Goal: Task Accomplishment & Management: Use online tool/utility

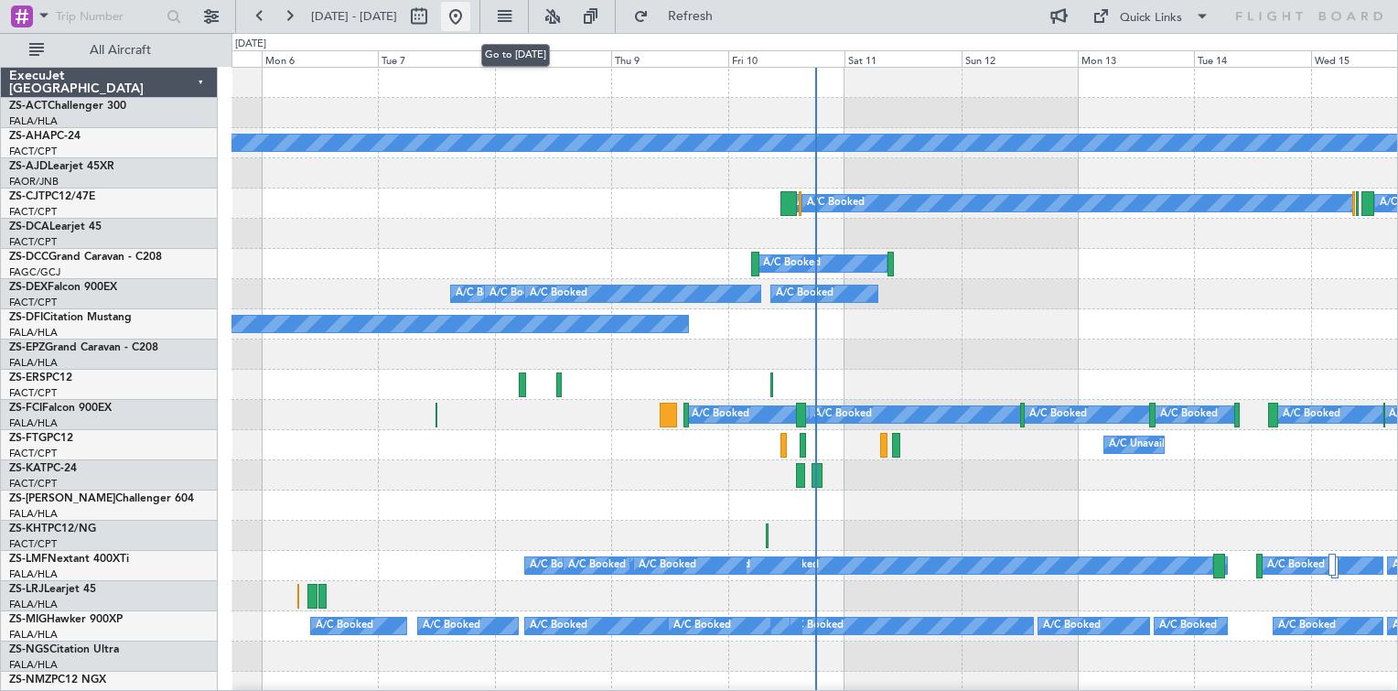
click at [470, 20] on button at bounding box center [455, 16] width 29 height 29
click at [434, 20] on button at bounding box center [418, 16] width 29 height 29
select select "10"
select select "2025"
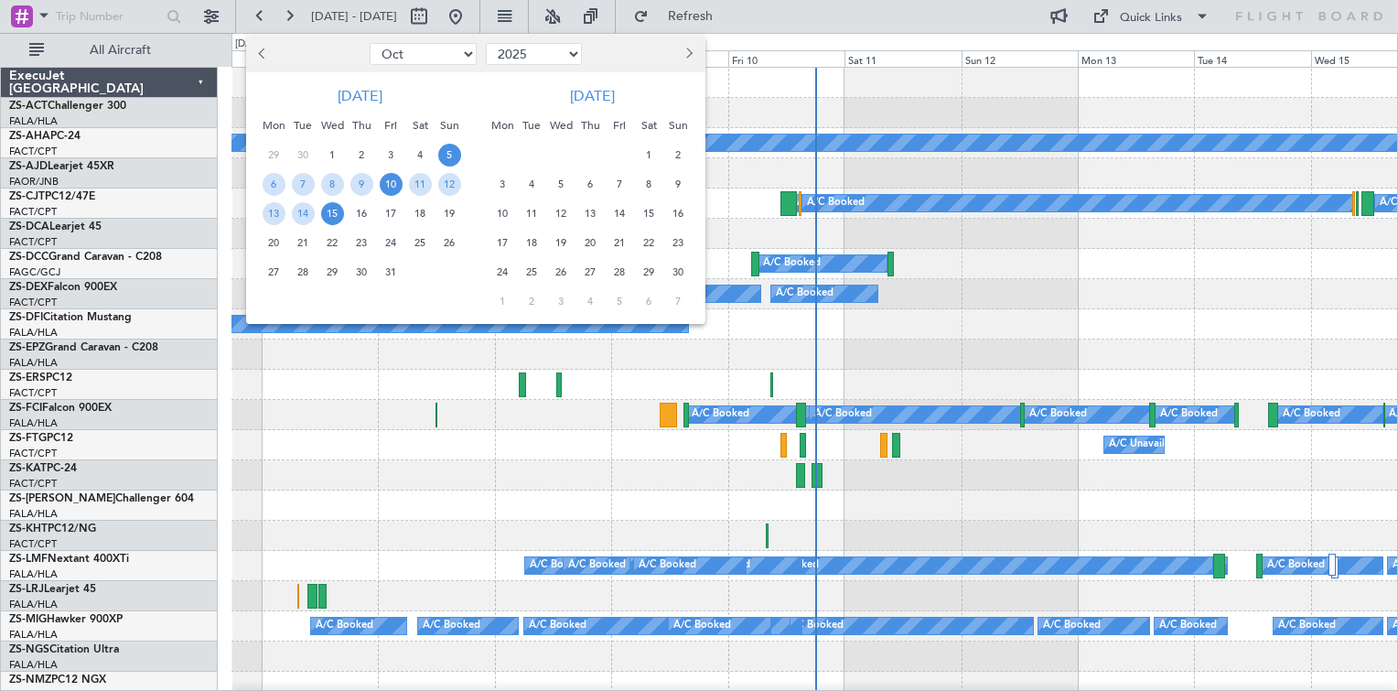
click at [397, 191] on span "10" at bounding box center [391, 184] width 23 height 23
click at [271, 217] on span "13" at bounding box center [274, 213] width 23 height 23
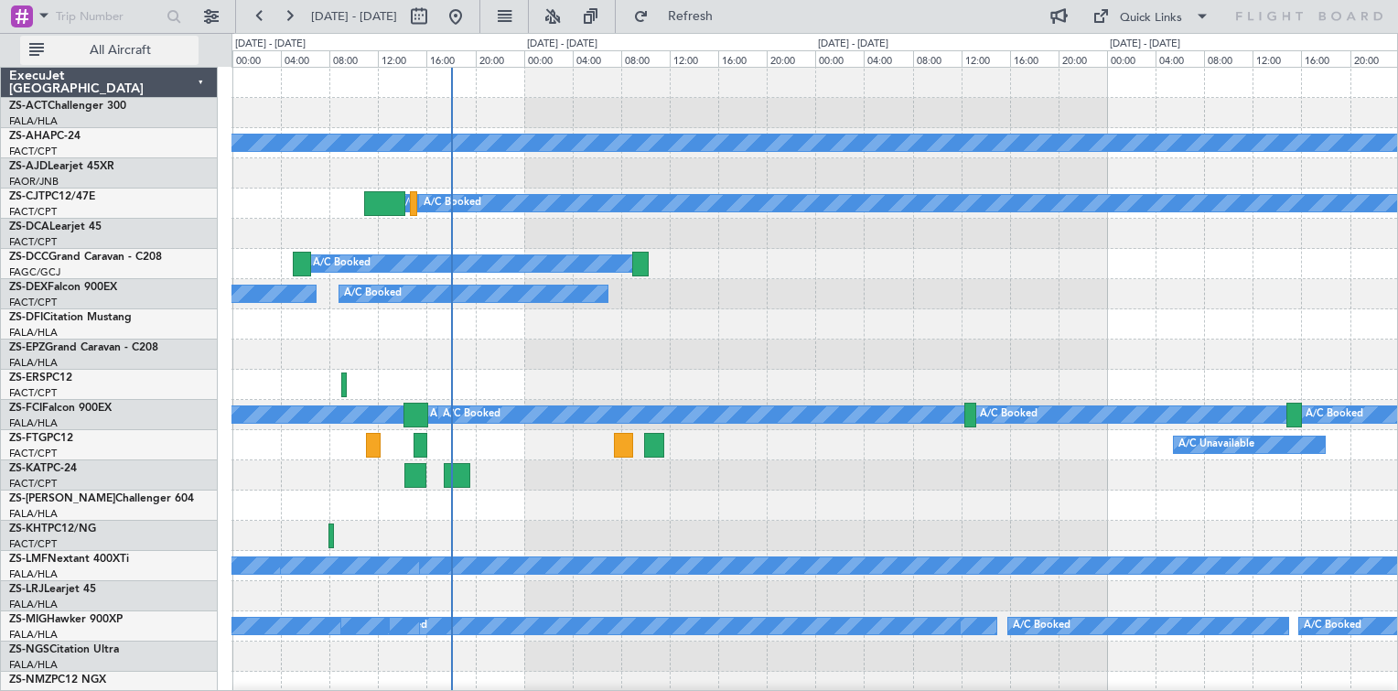
click at [123, 50] on span "All Aircraft" at bounding box center [120, 50] width 145 height 13
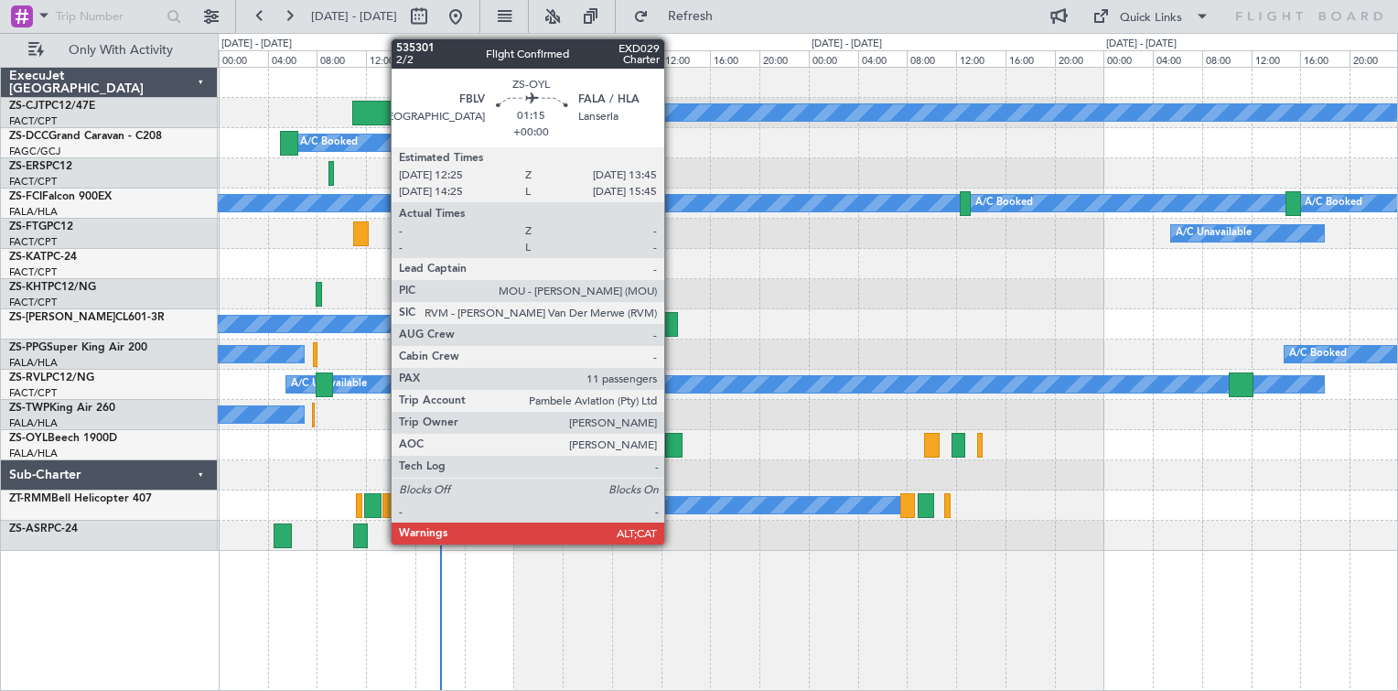
click at [672, 445] on div at bounding box center [673, 445] width 16 height 25
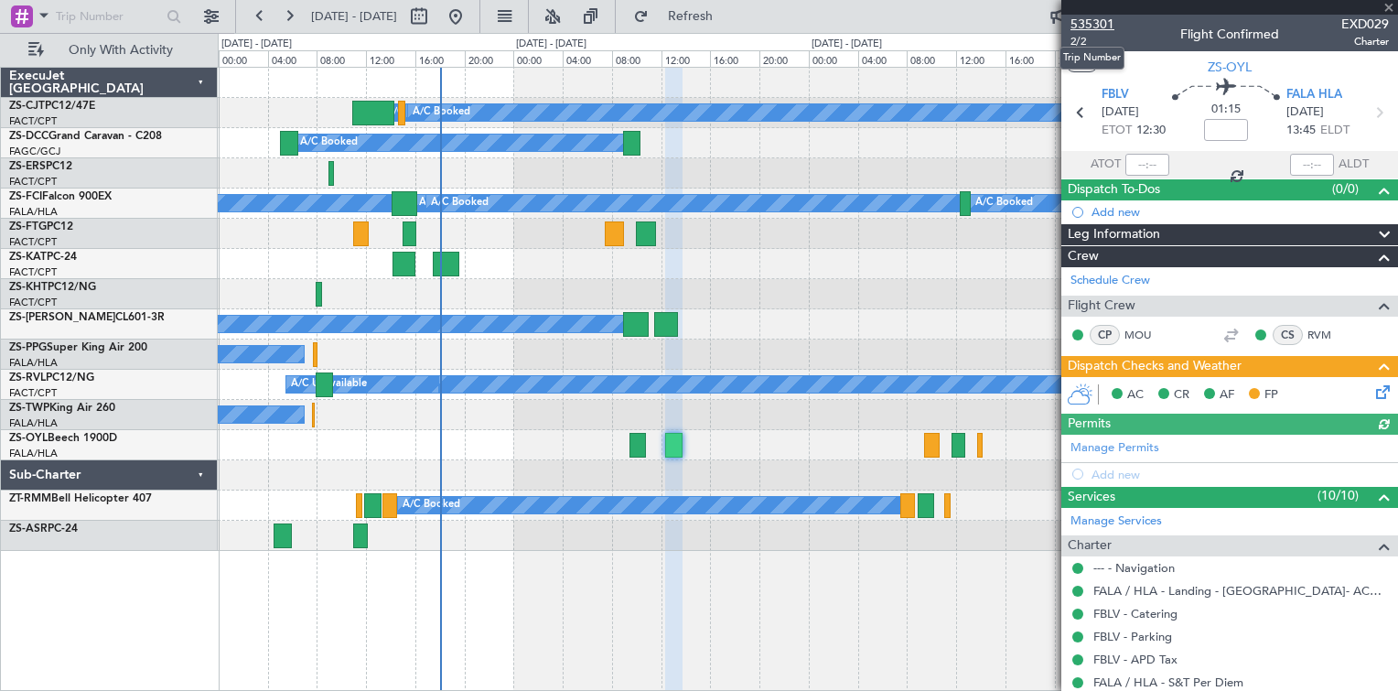
click at [1091, 23] on span "535301" at bounding box center [1092, 24] width 44 height 19
click at [966, 215] on div "A/C Booked A/C Booked A/C Booked A/C Booked A/C Booked A/C Booked A/C Booked A/…" at bounding box center [807, 203] width 1179 height 30
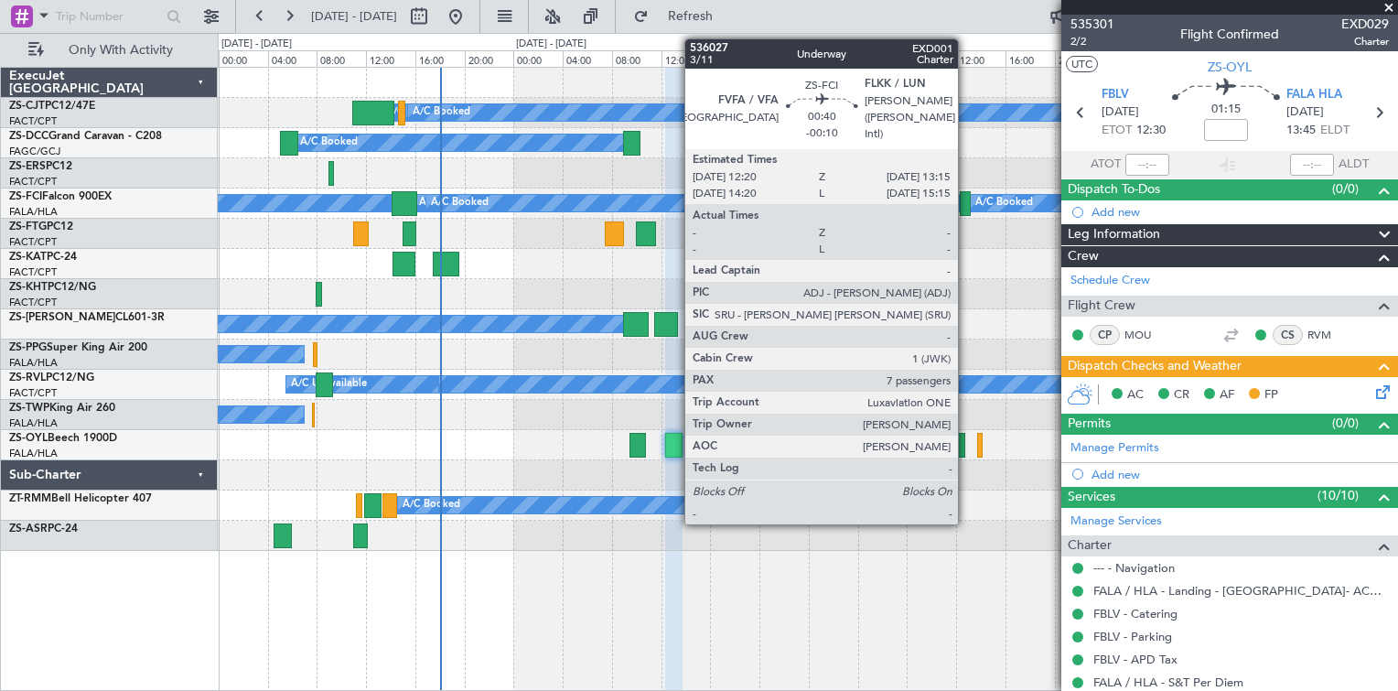
click at [966, 210] on div at bounding box center [966, 203] width 12 height 25
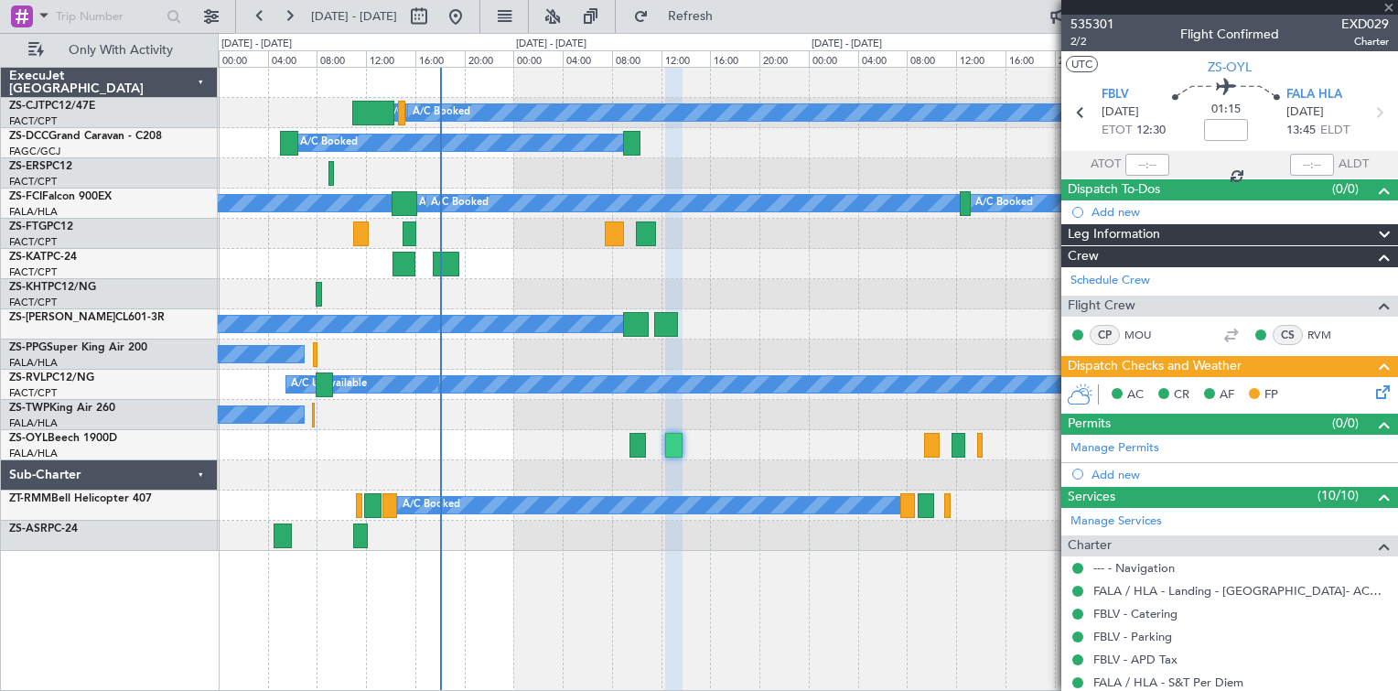
type input "-00:10"
type input "7"
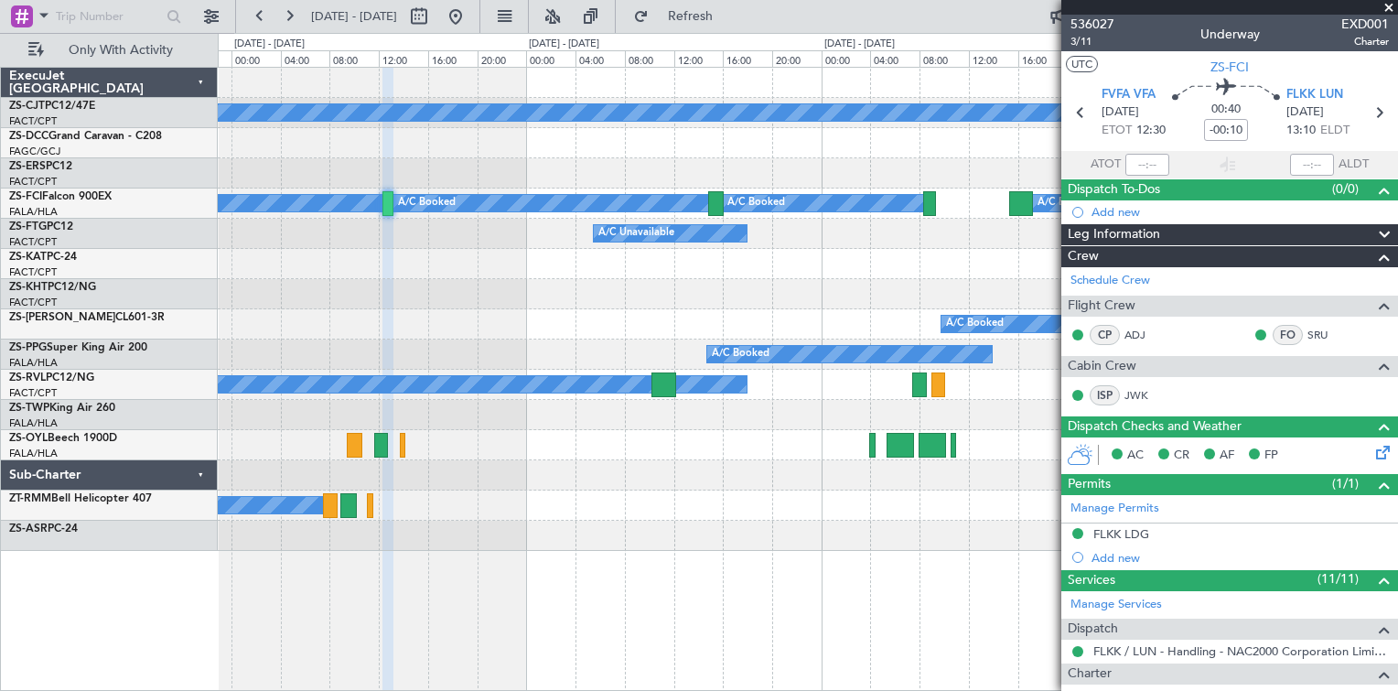
click at [203, 285] on div "A/C Booked A/C Booked A/C Booked A/C Booked A/C Booked A/C Booked A/C Booked A/…" at bounding box center [699, 362] width 1398 height 658
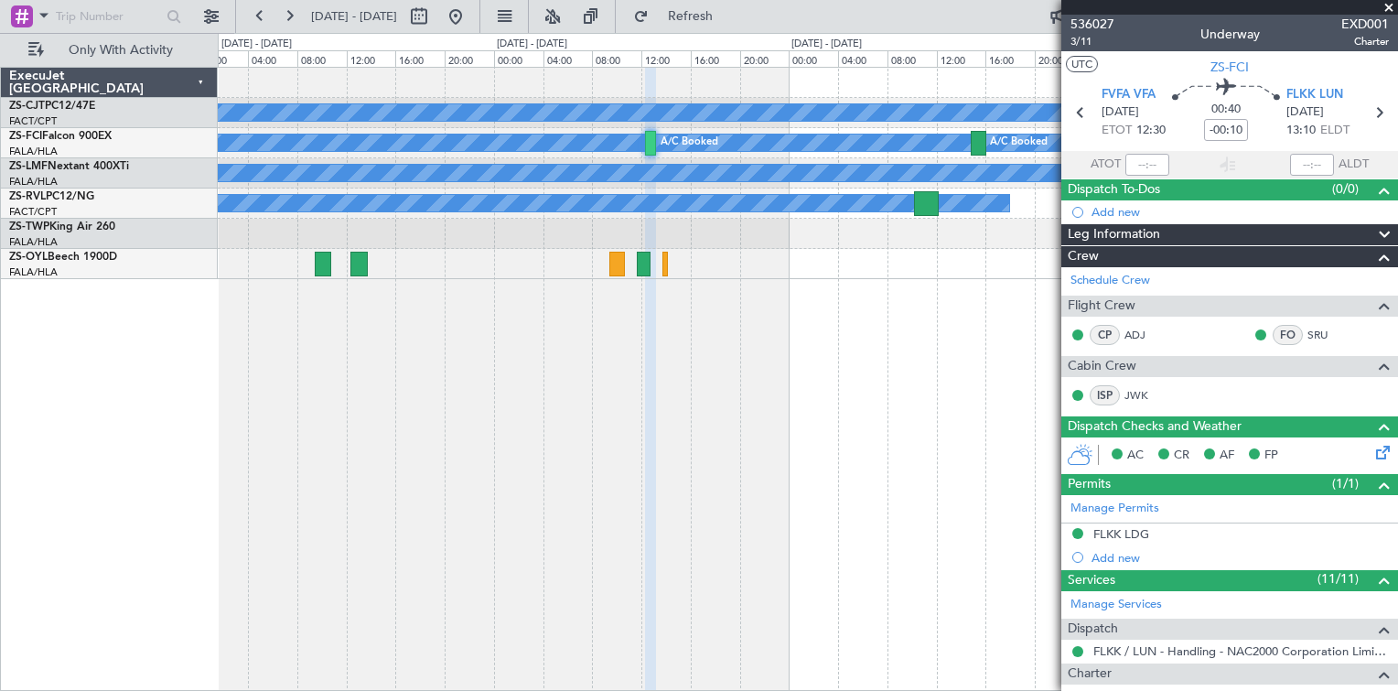
click at [914, 411] on div "A/C Booked A/C Booked A/C Booked A/C Booked A/C Booked A/C Booked A/C Booked A/…" at bounding box center [808, 379] width 1180 height 624
